Goal: Browse casually: Explore the website without a specific task or goal

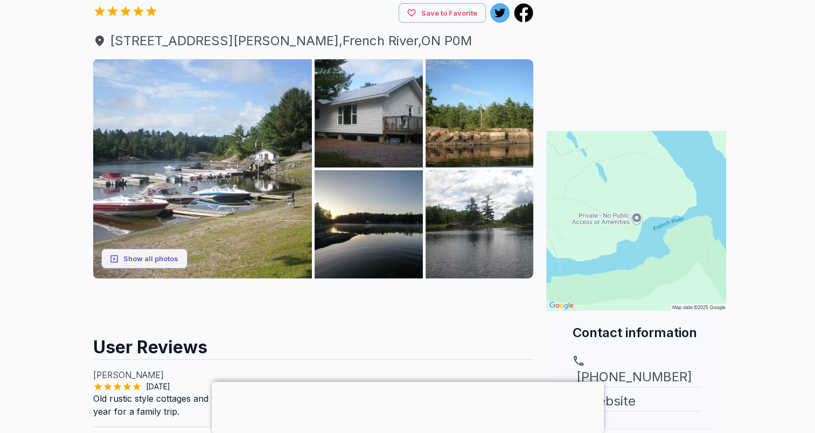
scroll to position [162, 0]
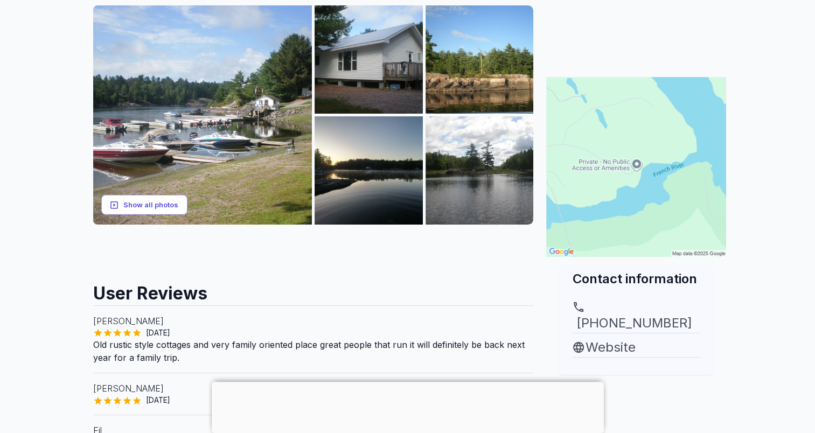
click at [160, 207] on button "Show all photos" at bounding box center [144, 205] width 86 height 20
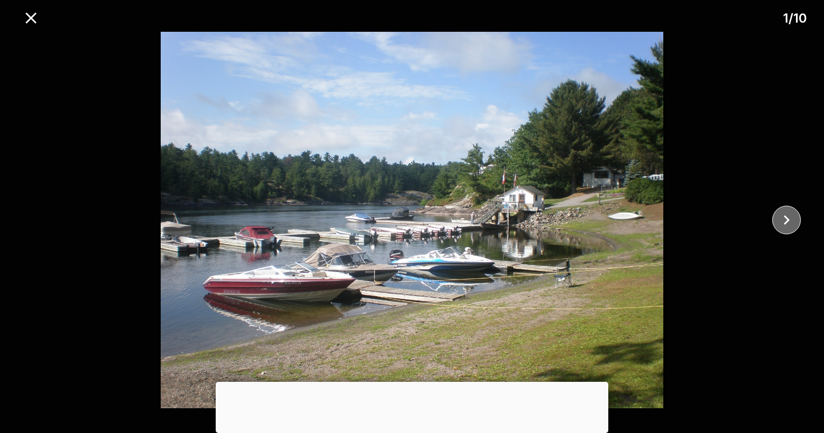
click at [786, 218] on icon "close" at bounding box center [786, 221] width 6 height 10
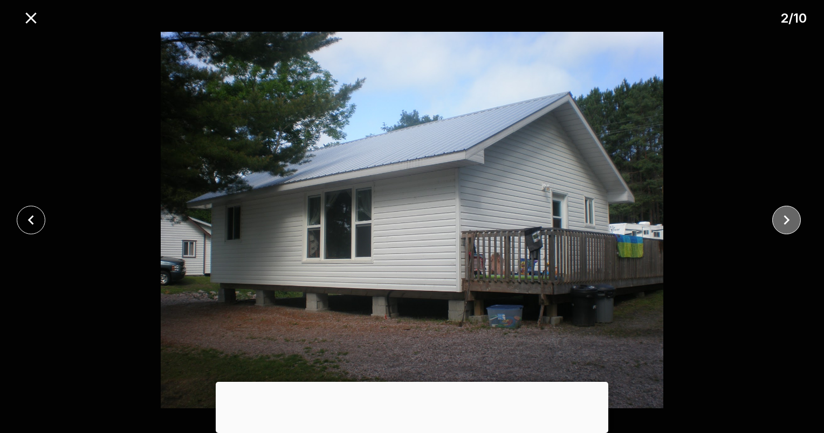
click at [786, 220] on icon "close" at bounding box center [786, 220] width 19 height 19
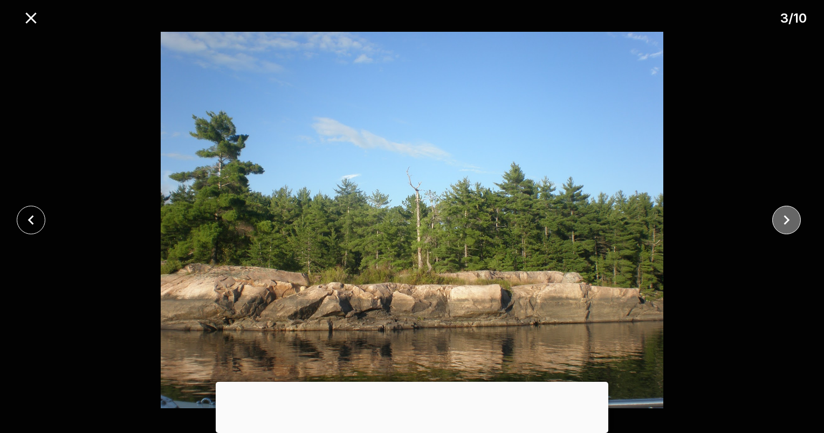
click at [786, 220] on icon "close" at bounding box center [786, 220] width 19 height 19
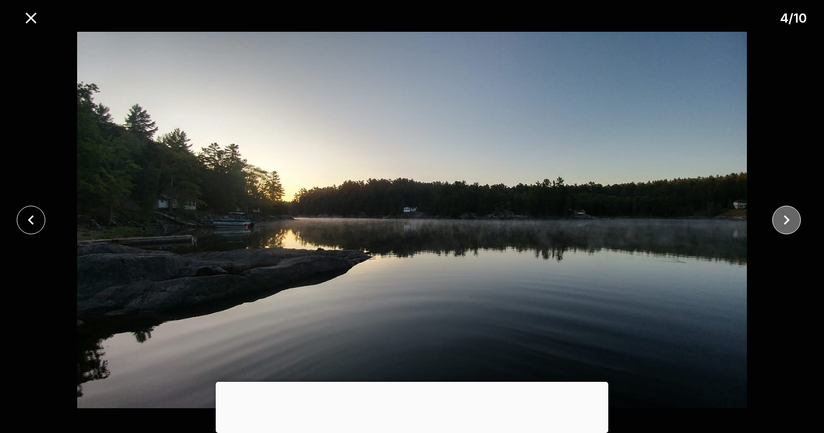
click at [786, 220] on icon "close" at bounding box center [786, 220] width 19 height 19
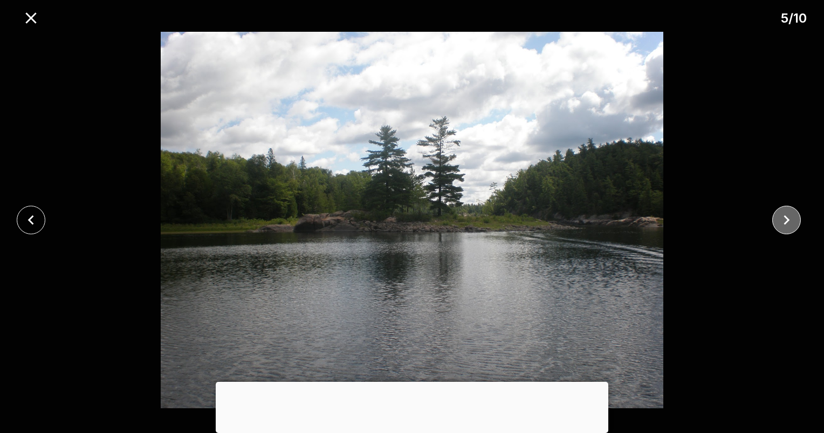
click at [786, 220] on icon "close" at bounding box center [786, 220] width 19 height 19
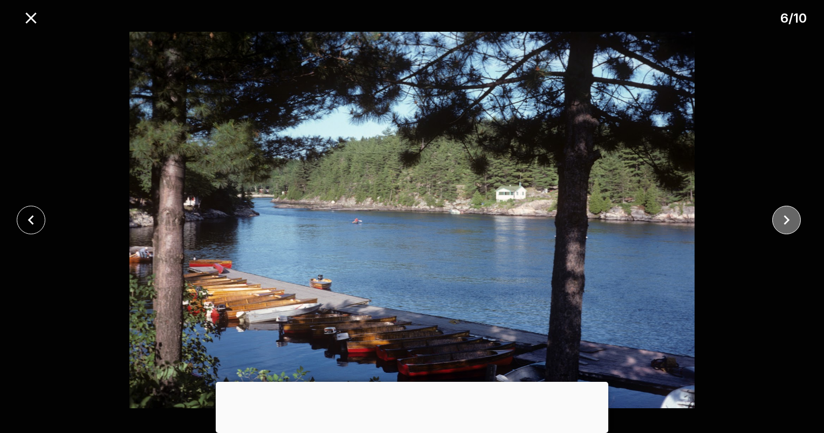
click at [786, 220] on icon "close" at bounding box center [786, 220] width 19 height 19
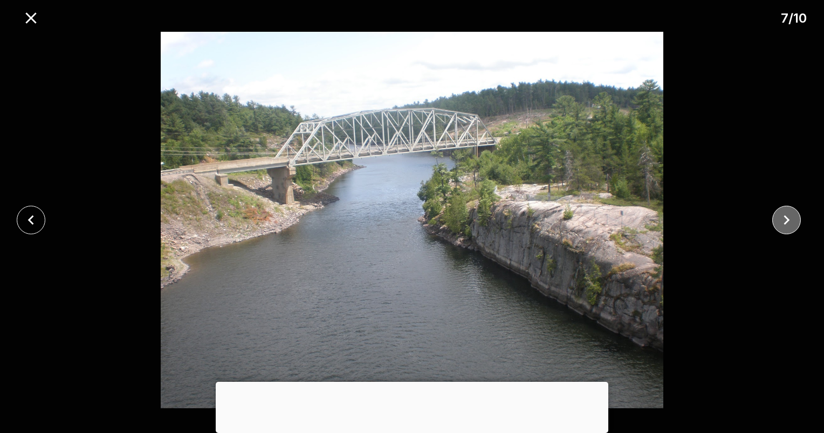
click at [786, 220] on icon "close" at bounding box center [786, 220] width 19 height 19
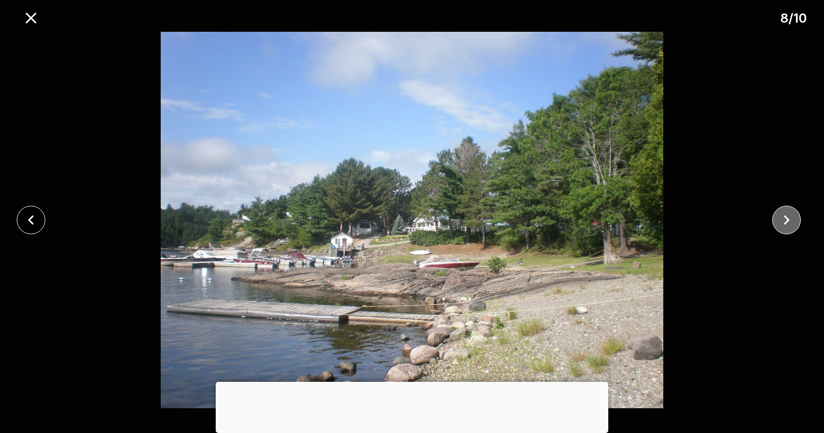
click at [786, 220] on icon "close" at bounding box center [786, 220] width 19 height 19
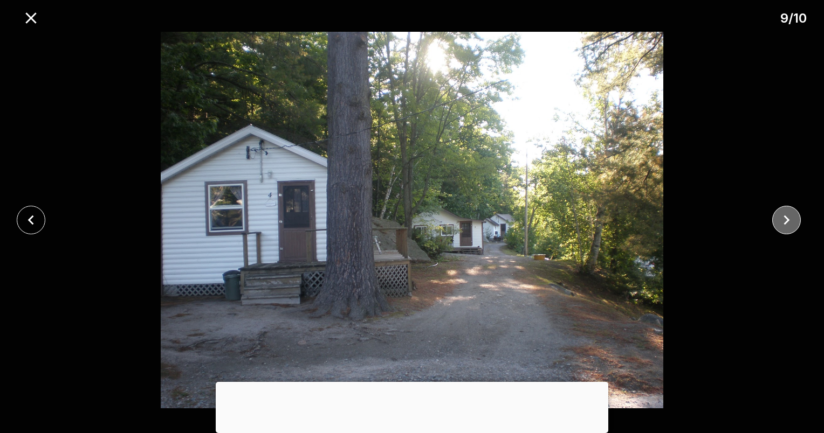
click at [786, 220] on icon "close" at bounding box center [786, 220] width 19 height 19
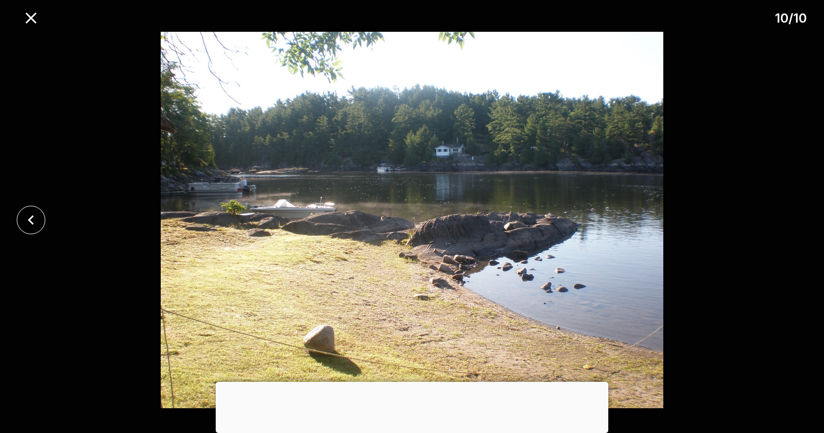
click at [786, 220] on div at bounding box center [412, 220] width 824 height 377
click at [39, 20] on icon "close" at bounding box center [31, 18] width 19 height 19
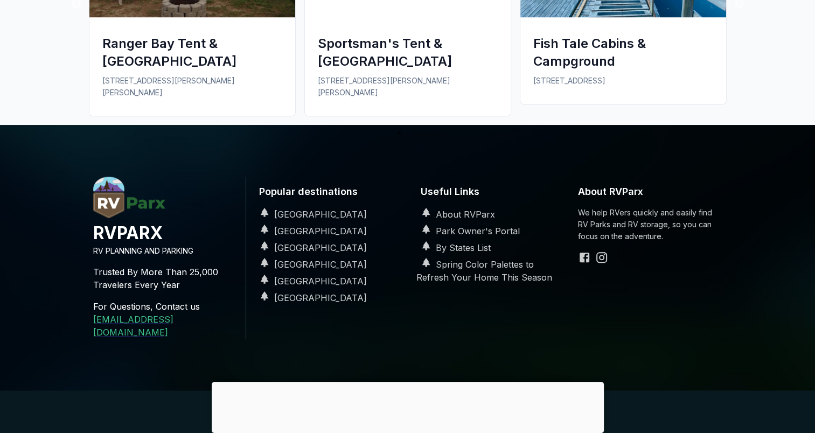
scroll to position [981, 0]
